Goal: Task Accomplishment & Management: Manage account settings

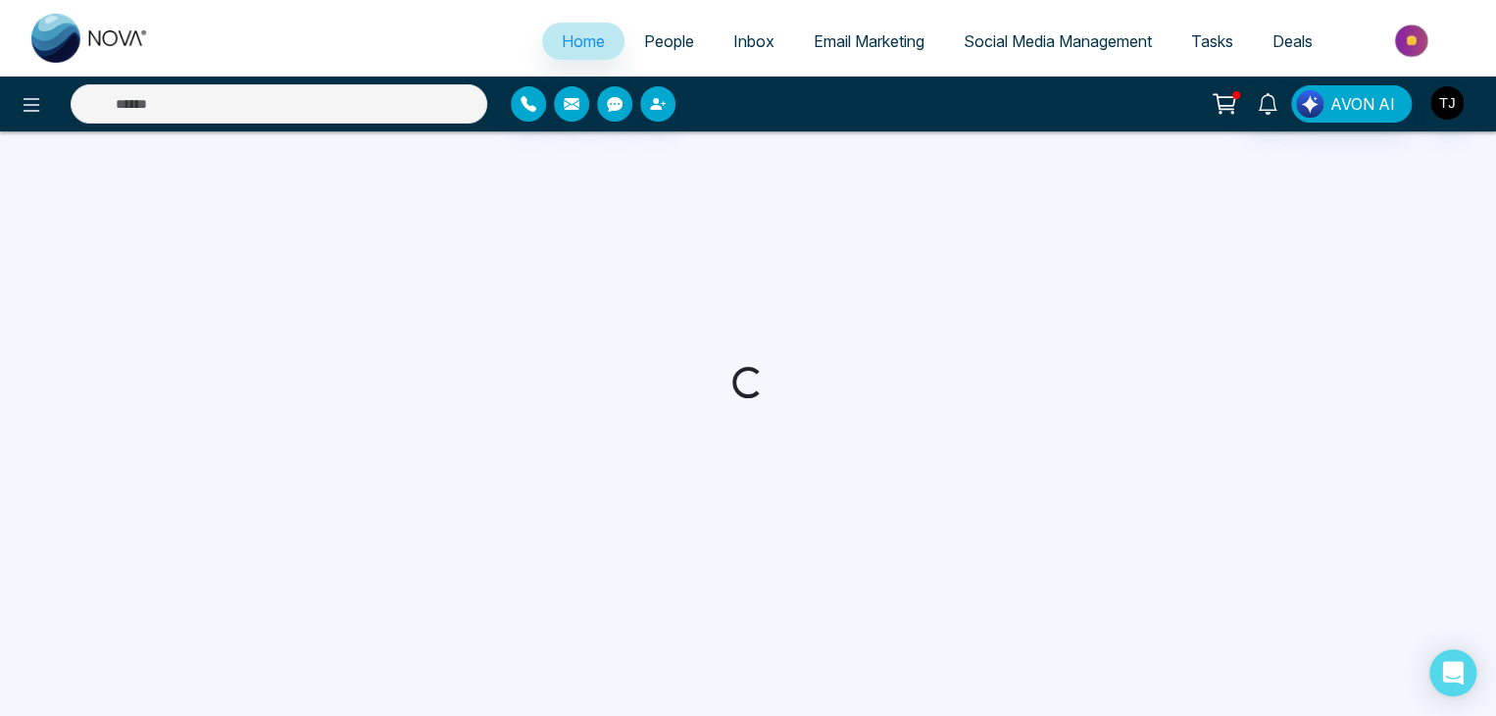
select select "*"
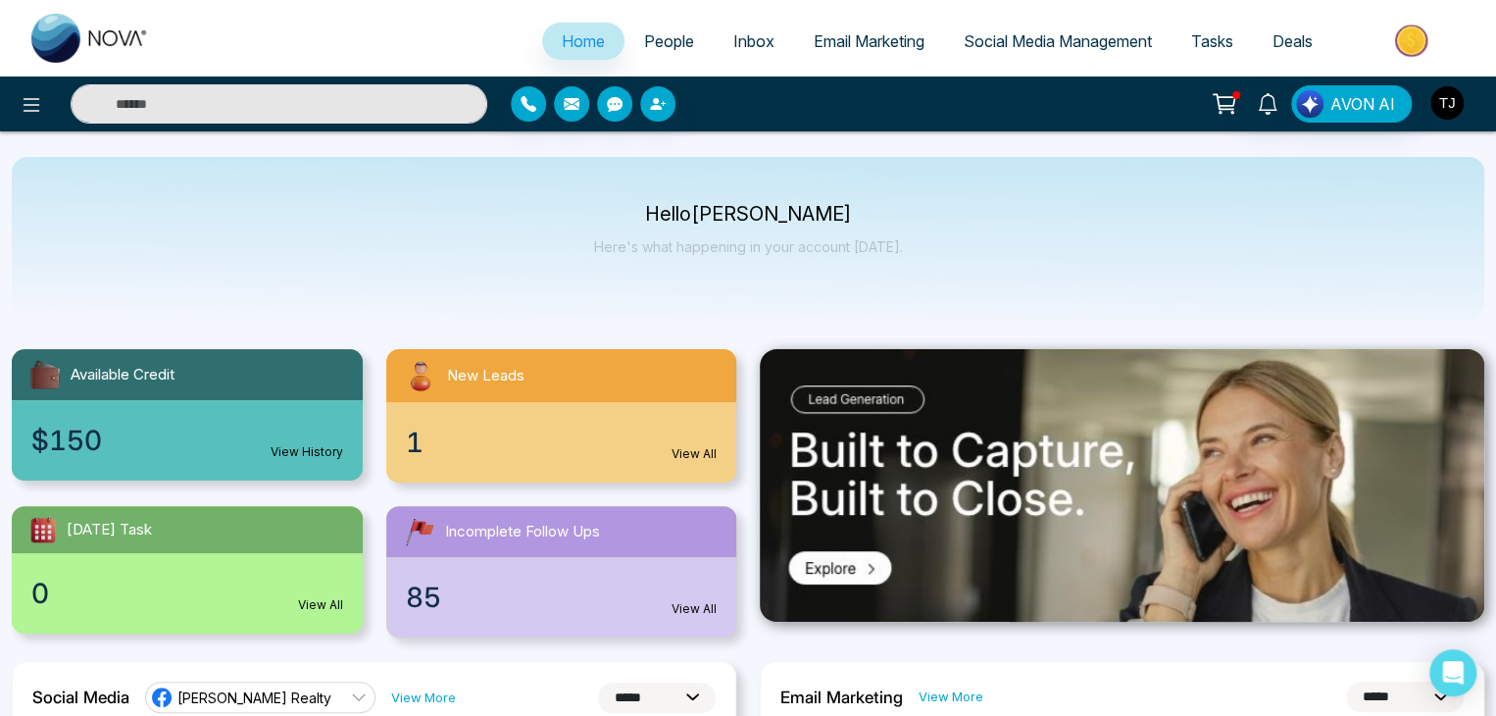
click at [1429, 99] on button "button" at bounding box center [1446, 102] width 35 height 35
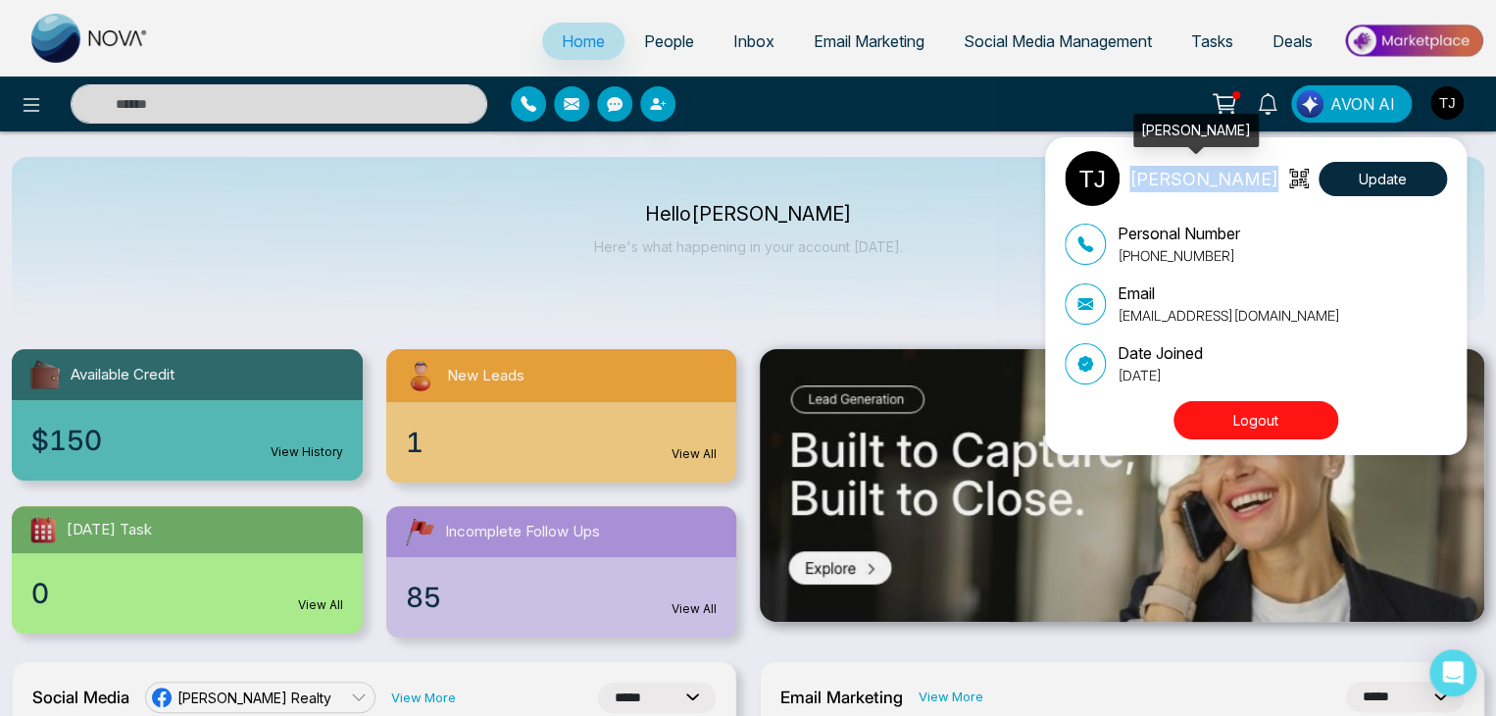
drag, startPoint x: 1133, startPoint y: 175, endPoint x: 1246, endPoint y: 173, distance: 112.7
click at [1246, 173] on div "[PERSON_NAME] Update" at bounding box center [1256, 178] width 382 height 55
click at [930, 213] on div "[PERSON_NAME] Update Personal Number [PHONE_NUMBER] Email [EMAIL_ADDRESS][DOMAI…" at bounding box center [748, 358] width 1496 height 716
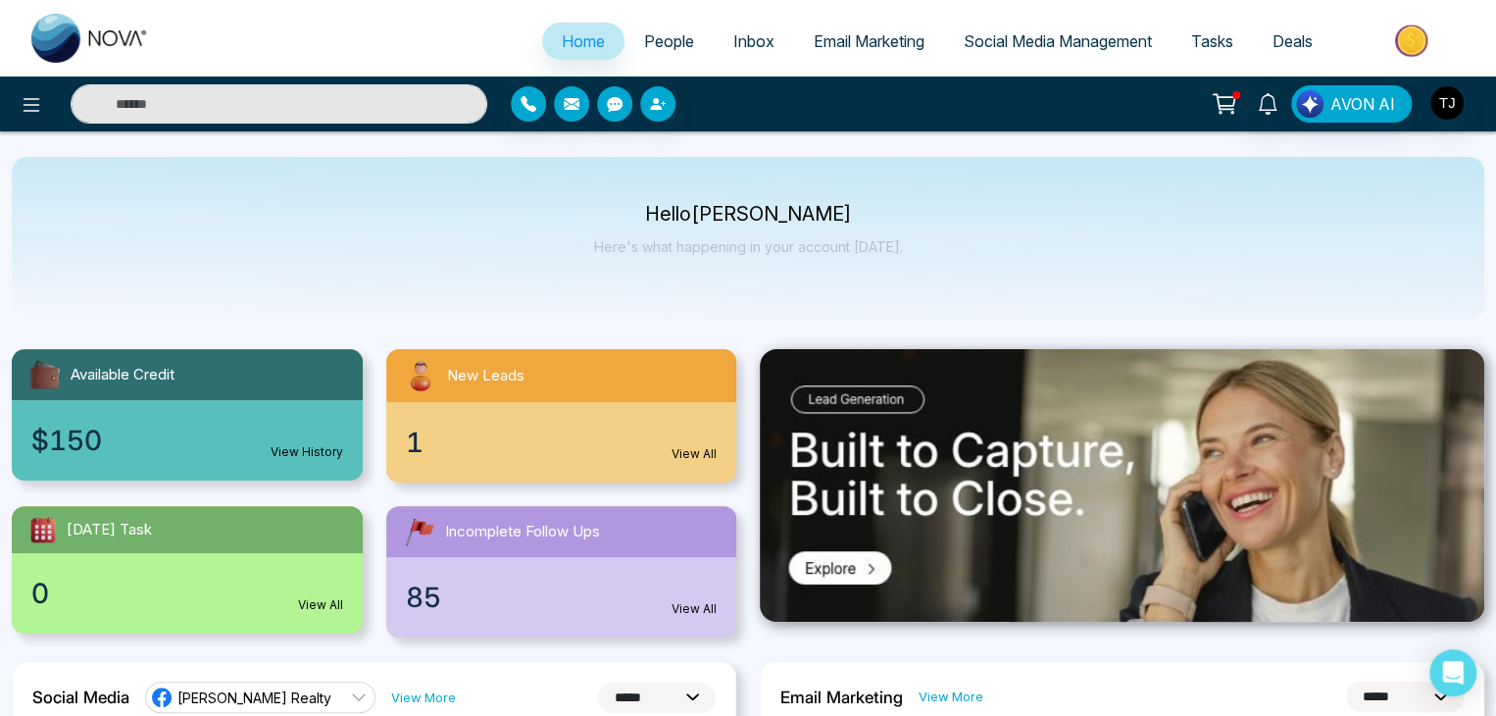
click at [848, 48] on span "Email Marketing" at bounding box center [869, 41] width 111 height 20
